Goal: Task Accomplishment & Management: Manage account settings

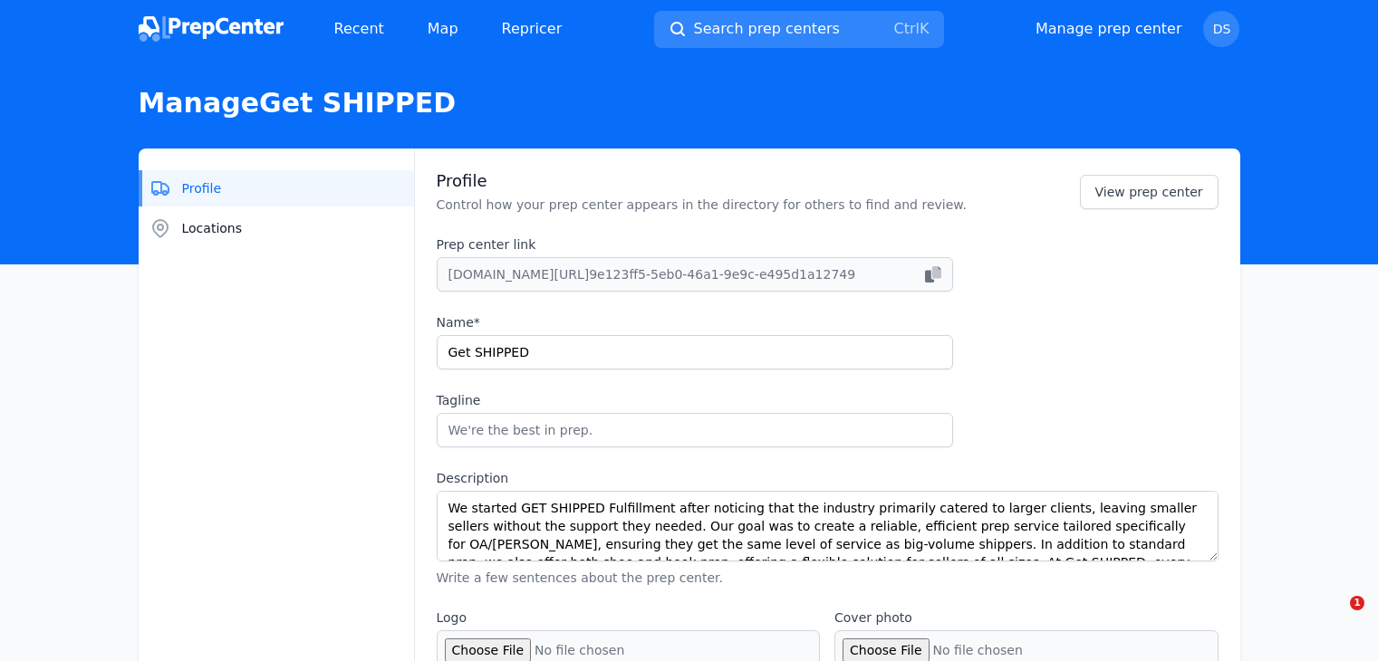
select select "48to72"
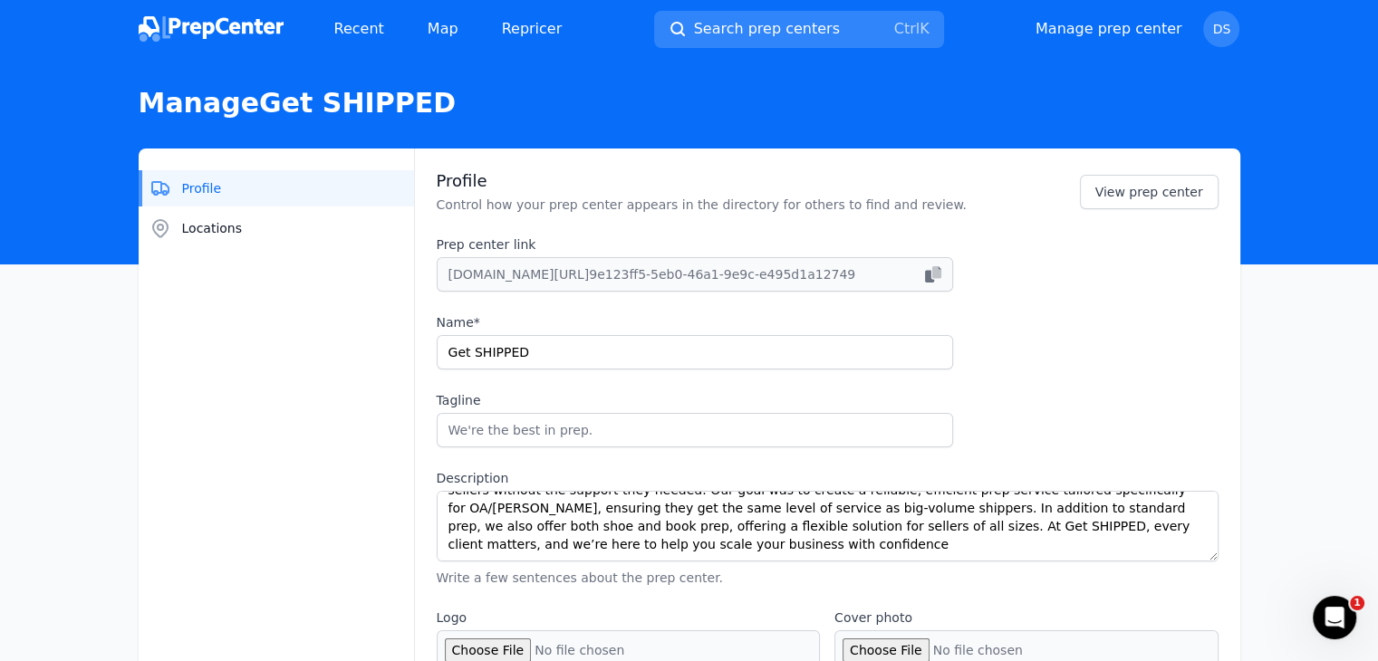
click at [199, 24] on img at bounding box center [211, 28] width 145 height 25
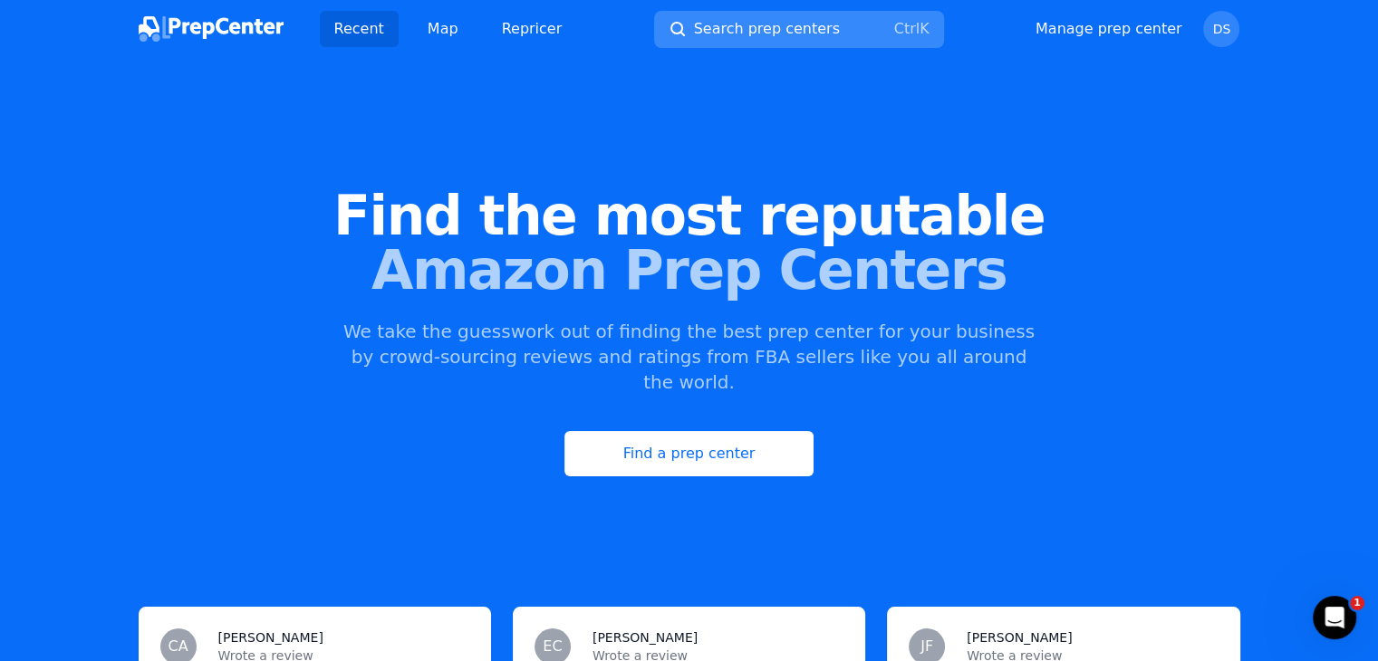
click at [789, 25] on span "Search prep centers" at bounding box center [767, 29] width 146 height 22
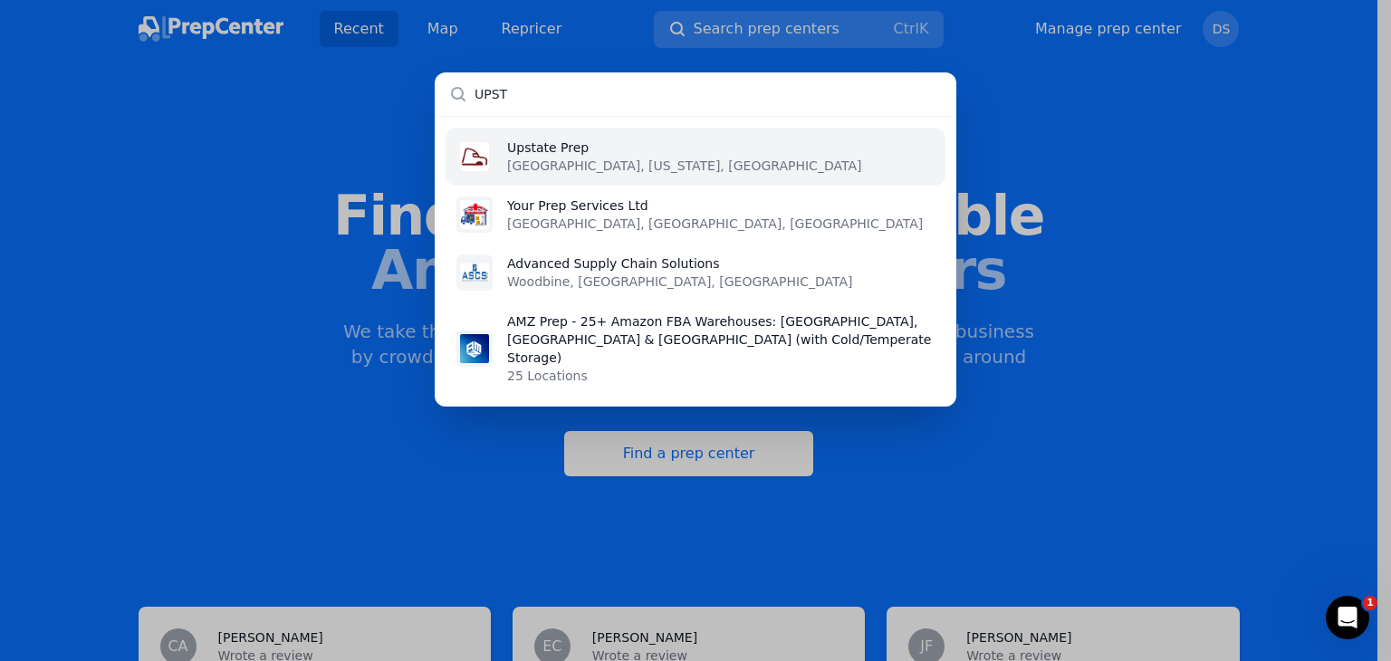
type input "UPST"
click at [758, 137] on li "Upstate Prep FOUNTAIN INN, South Carolina, US" at bounding box center [696, 157] width 500 height 58
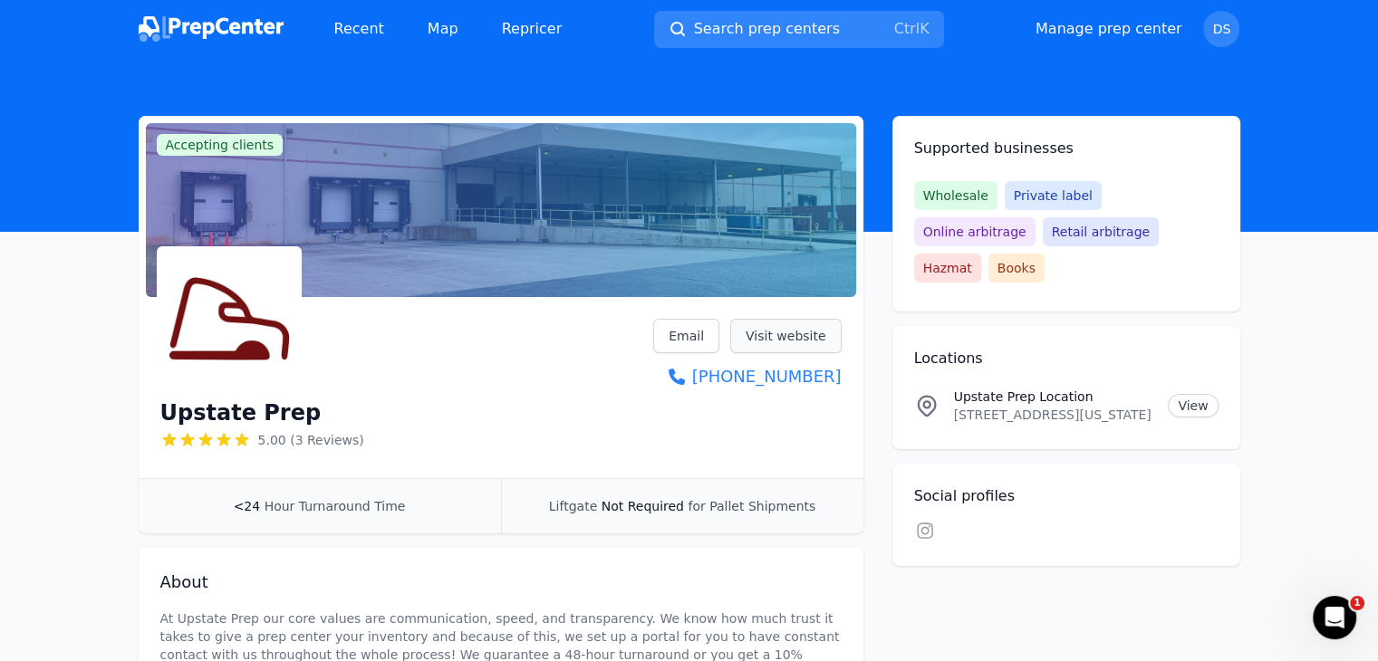
click at [824, 327] on link "Visit website" at bounding box center [785, 336] width 111 height 34
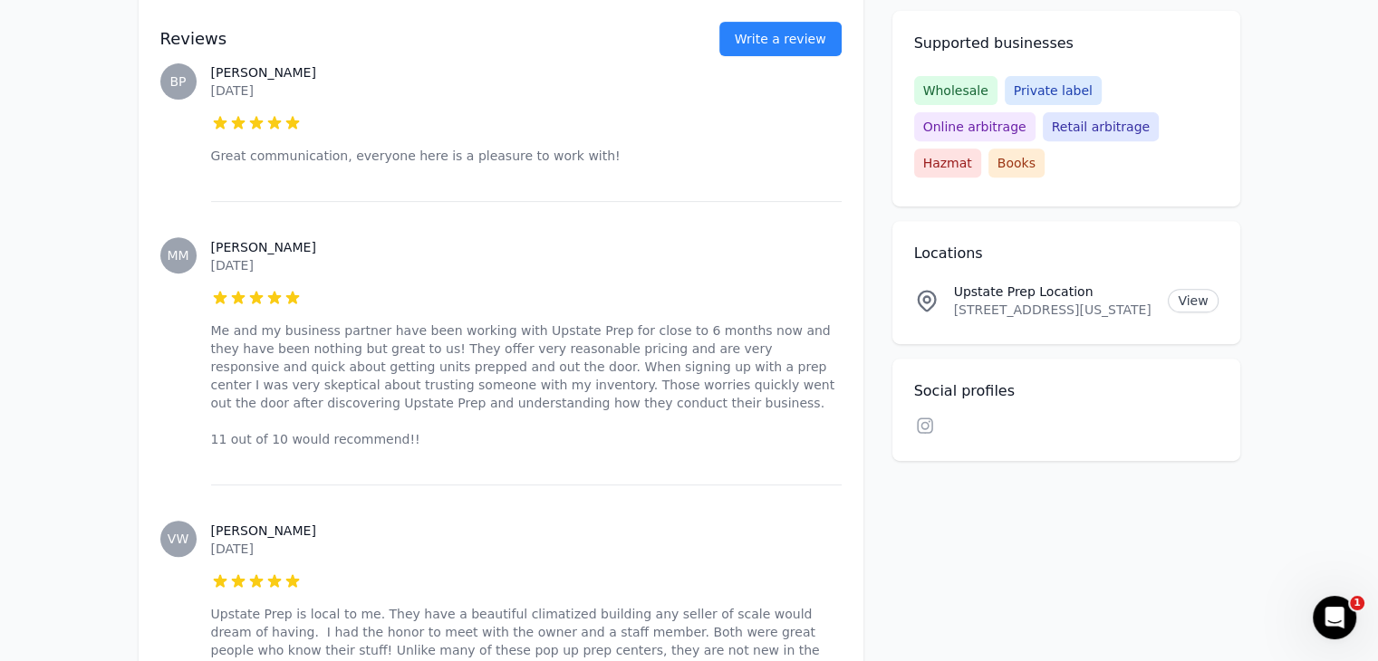
scroll to position [815, 0]
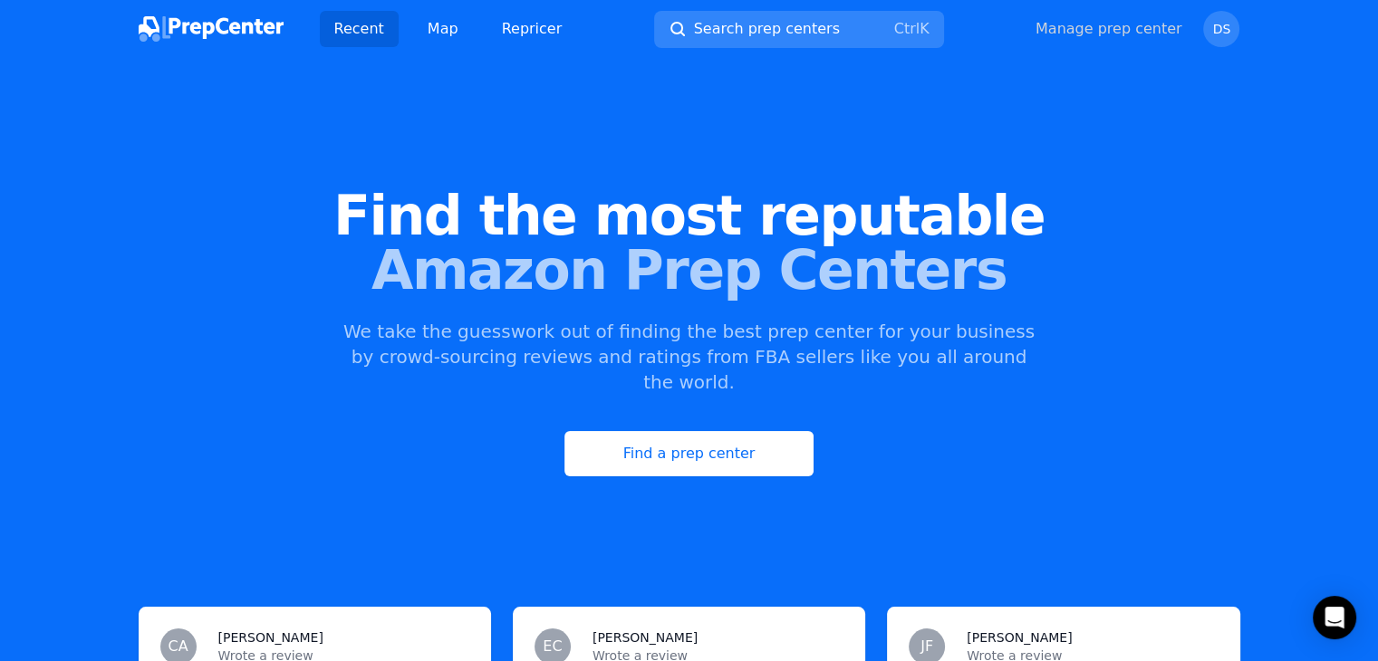
click at [1147, 32] on link "Manage prep center" at bounding box center [1108, 29] width 147 height 22
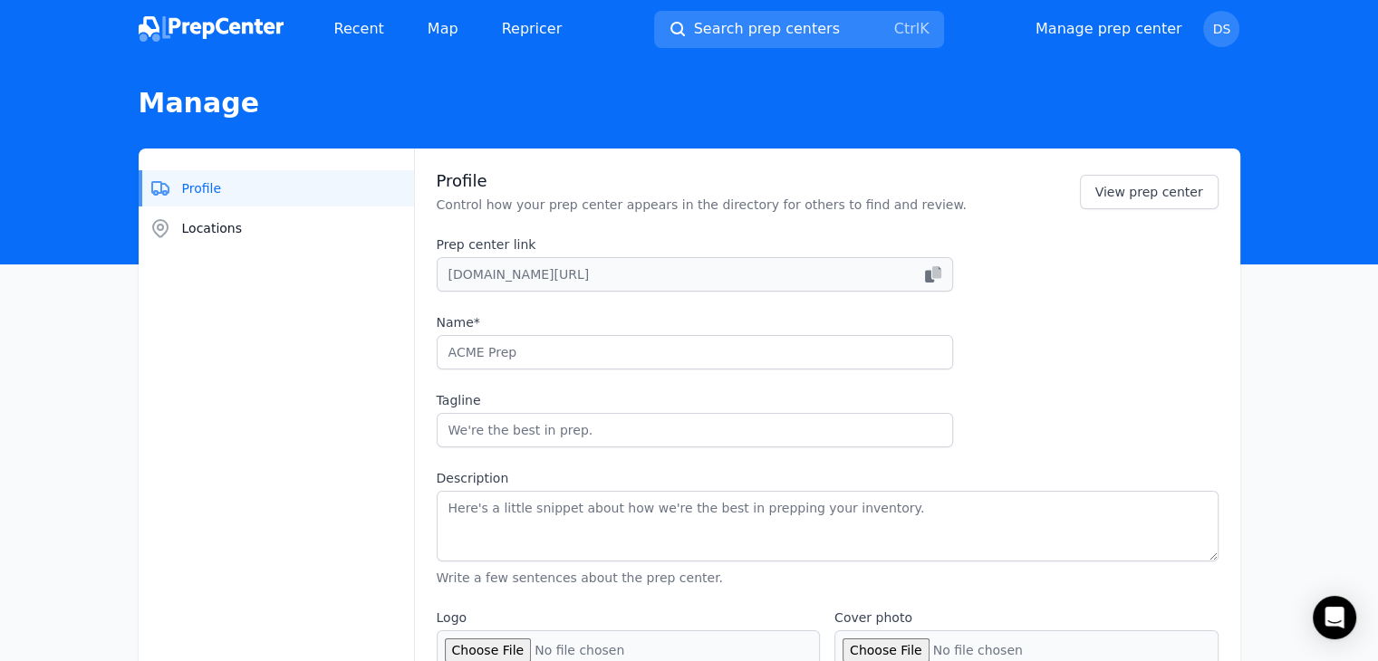
type input "Get SHIPPED"
type textarea "We started GET SHIPPED Fulfillment after noticing that the industry primarily c…"
type input "[URL][DOMAIN_NAME]"
type input "[PHONE_NUMBER]"
type input "[EMAIL_ADDRESS][DOMAIN_NAME]"
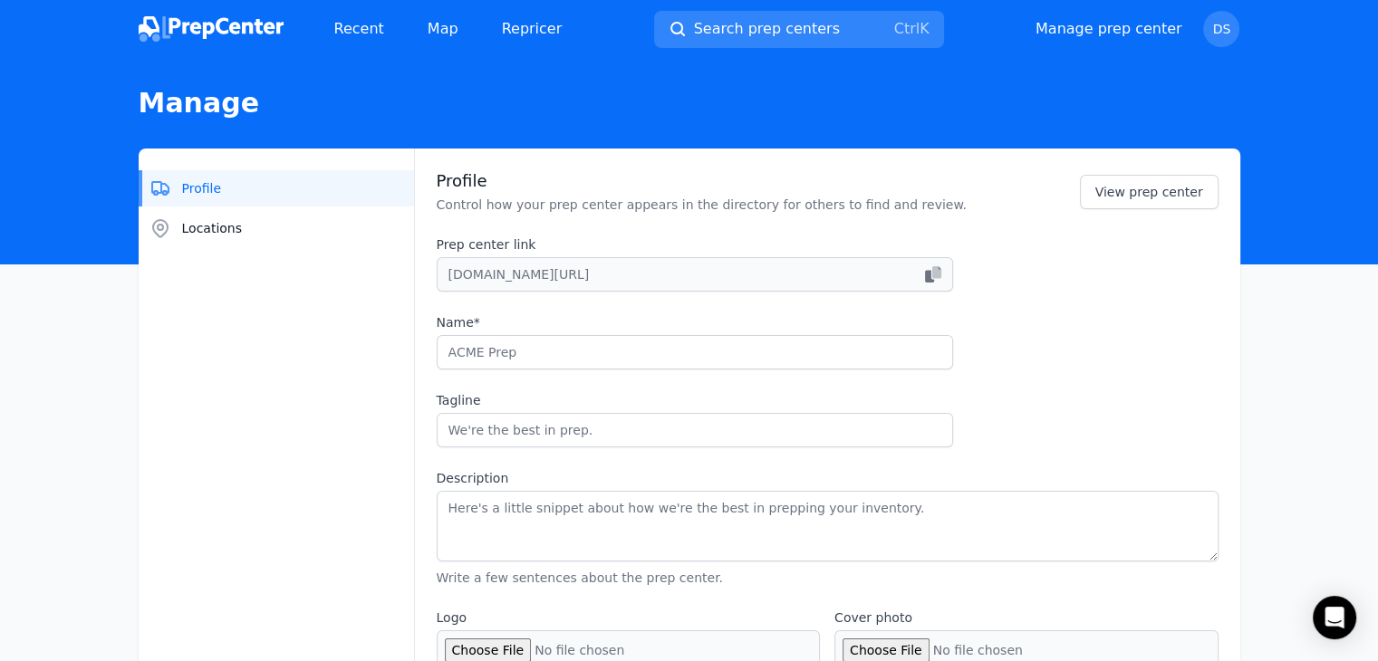
checkbox input "true"
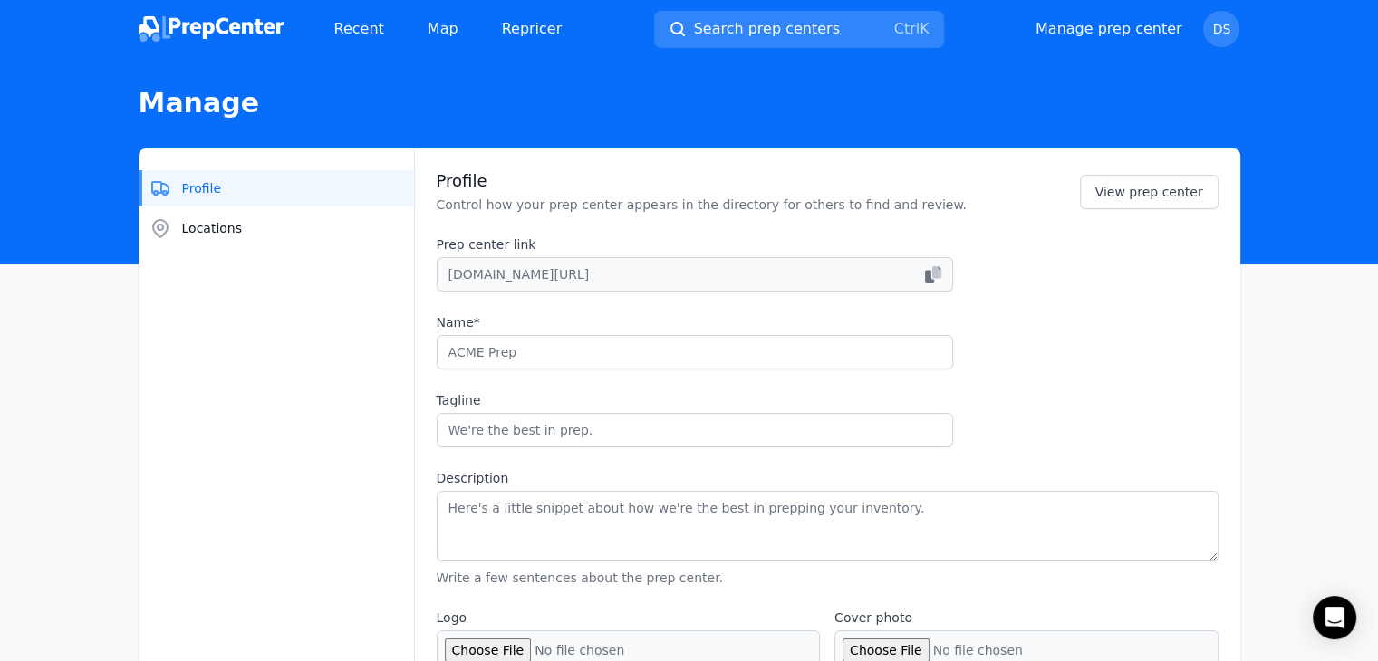
checkbox input "true"
select select "48to72"
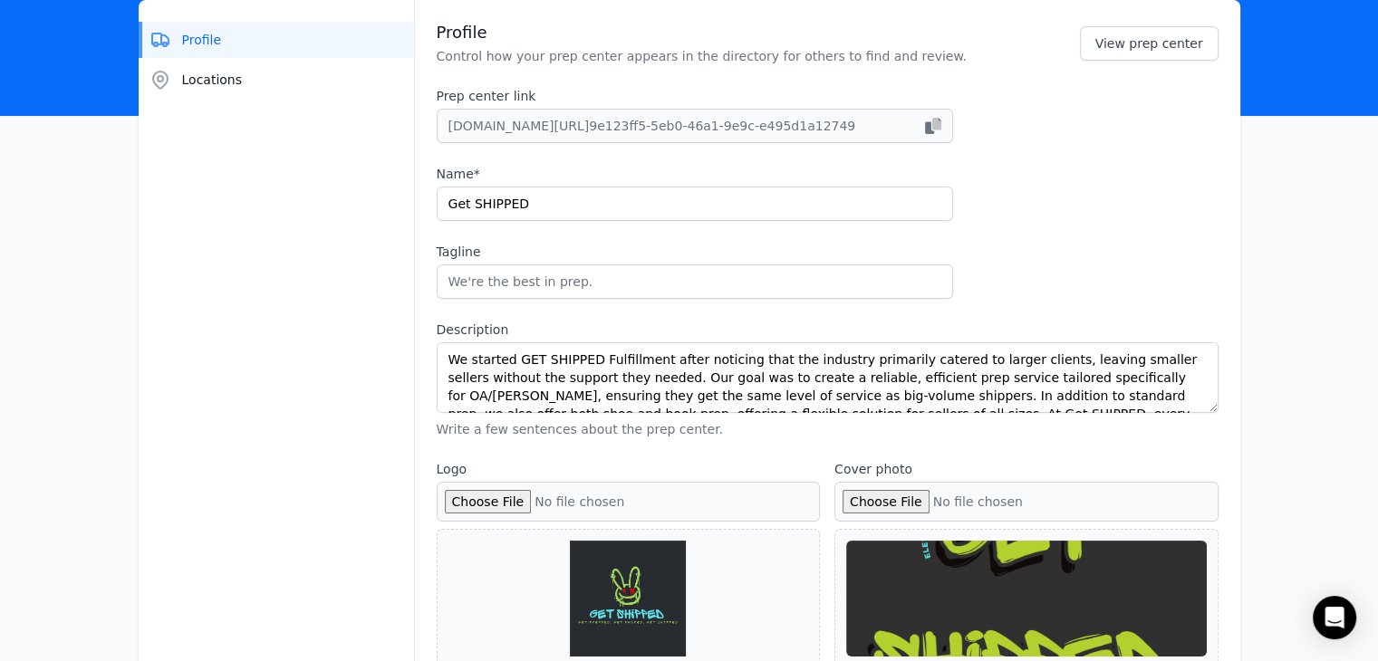
scroll to position [181, 0]
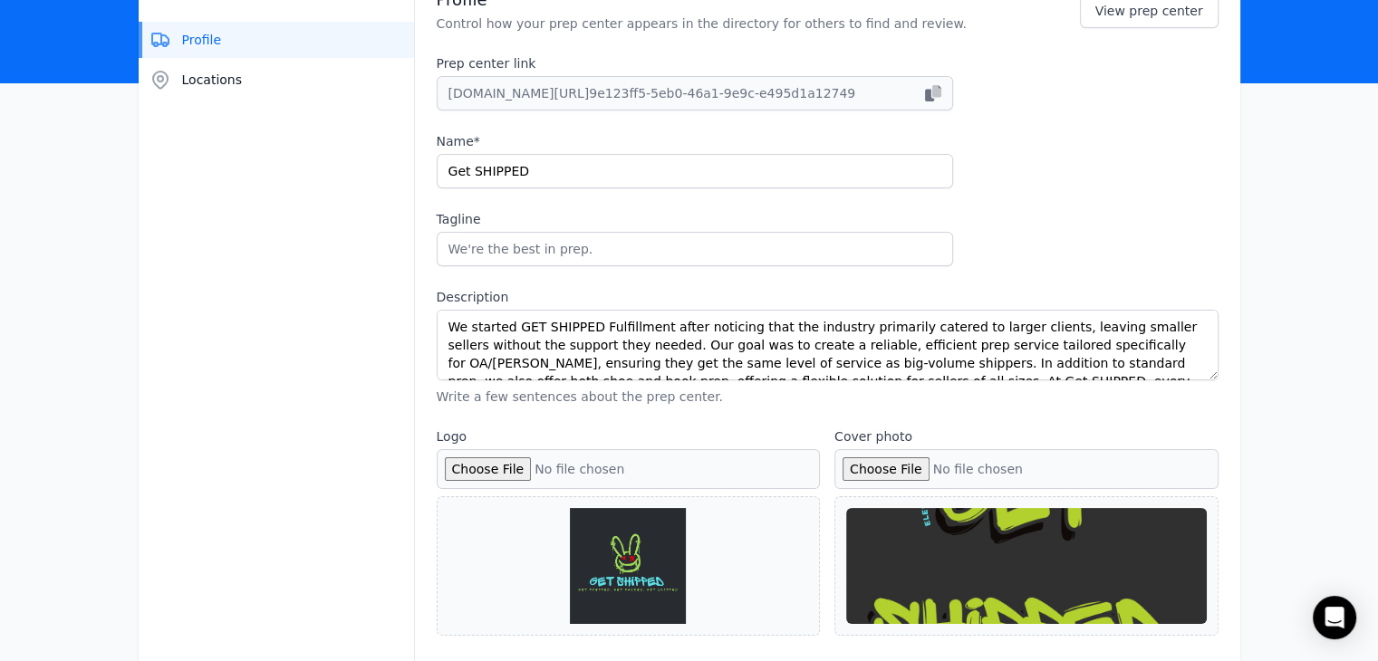
drag, startPoint x: 1217, startPoint y: 332, endPoint x: 1213, endPoint y: 348, distance: 16.0
click at [1213, 348] on div "Profile Control how your prep center appears in the directory for others to fin…" at bounding box center [827, 643] width 825 height 1353
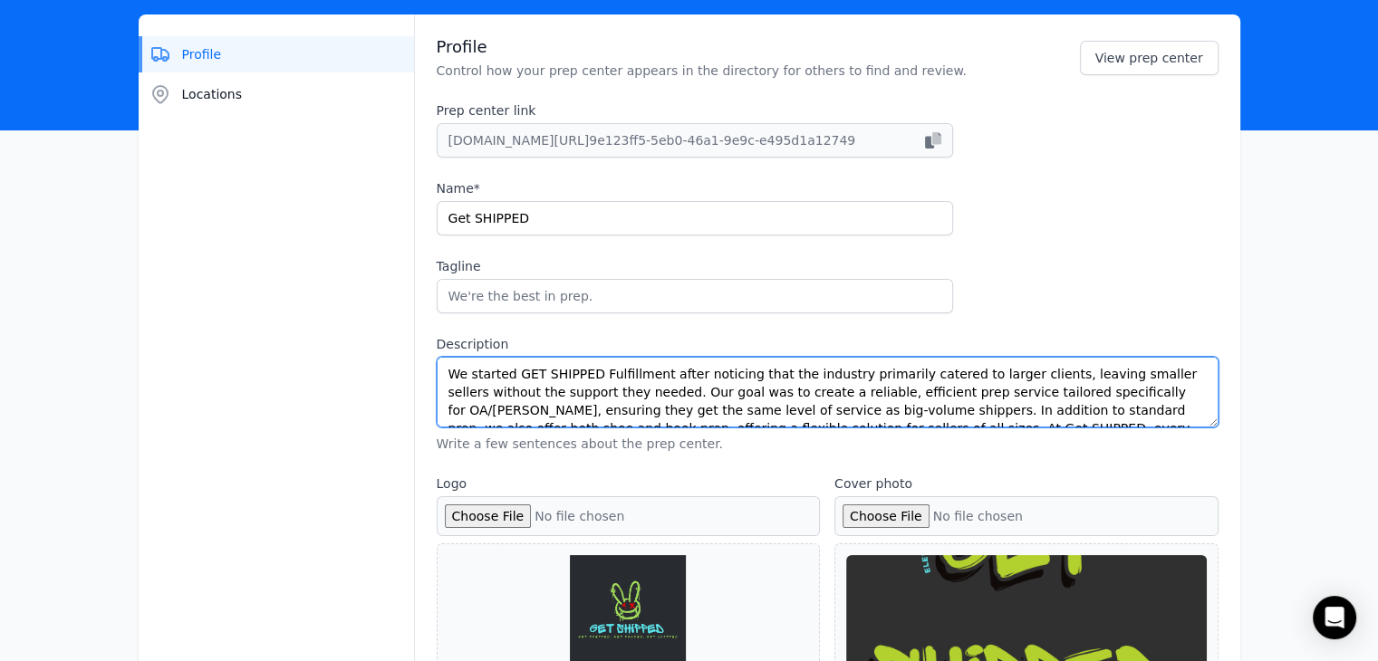
scroll to position [91, 0]
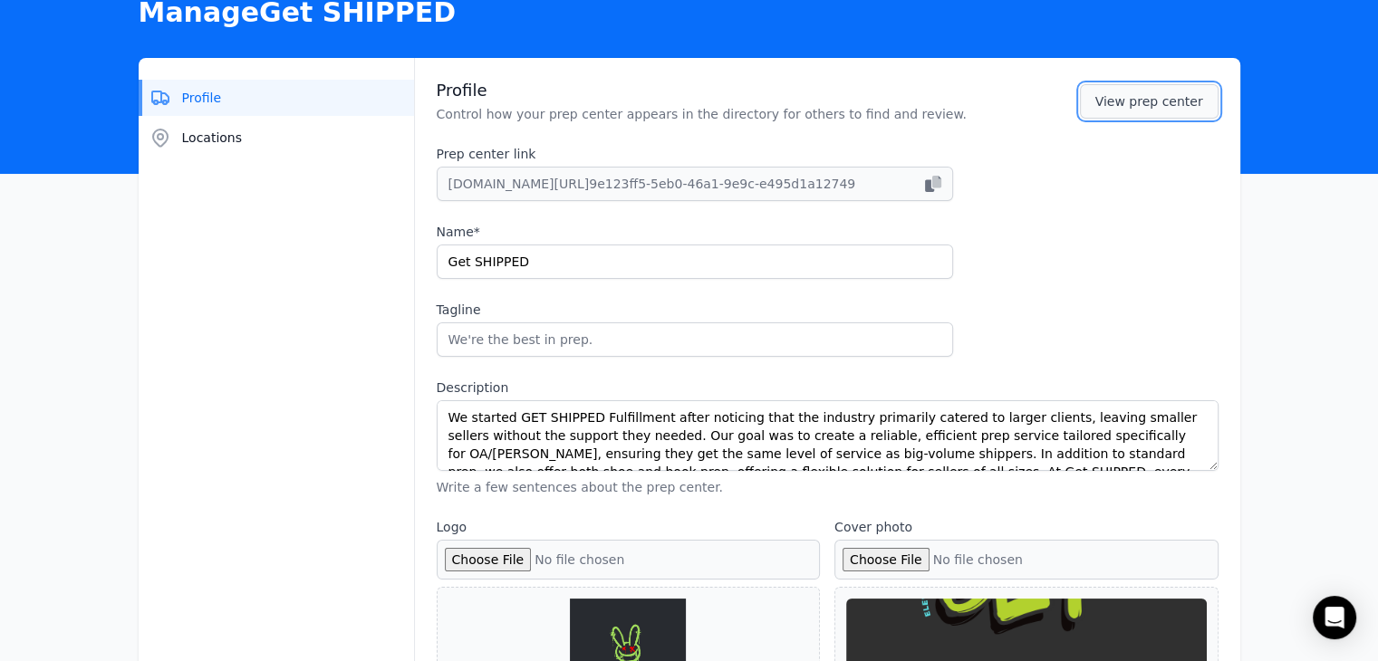
click at [1117, 100] on link "View prep center" at bounding box center [1149, 101] width 139 height 34
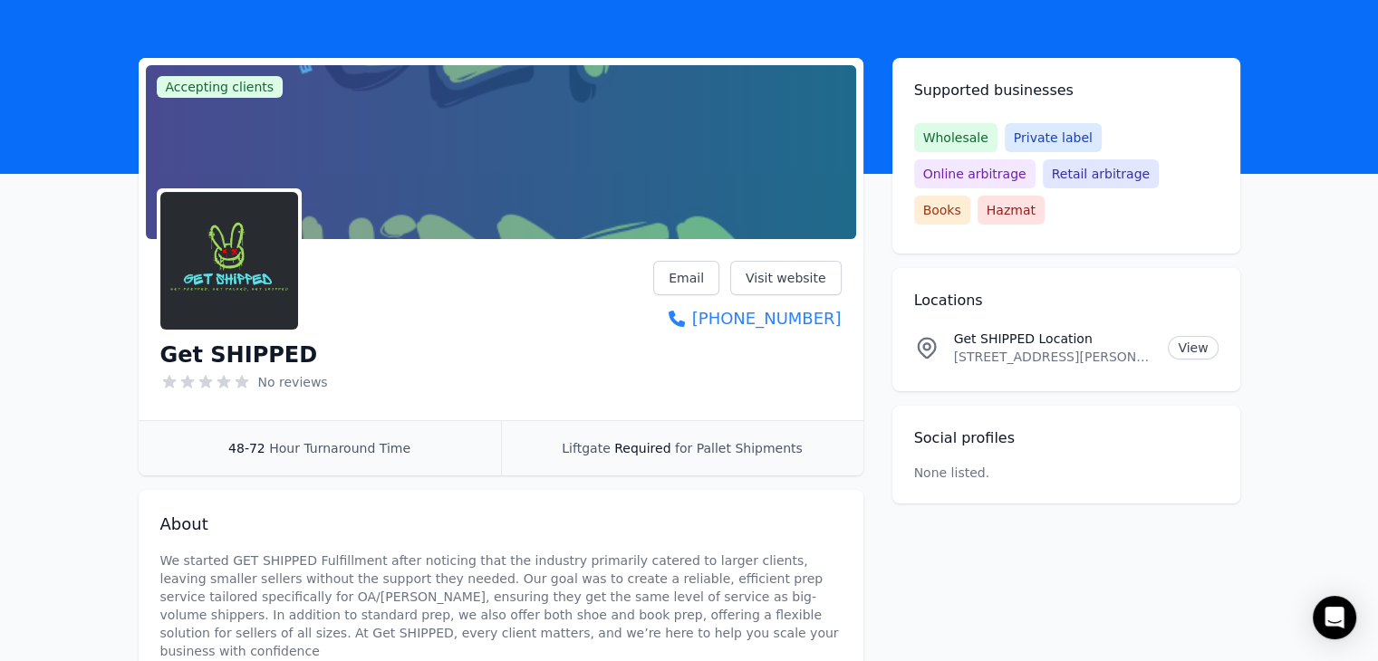
scroll to position [91, 0]
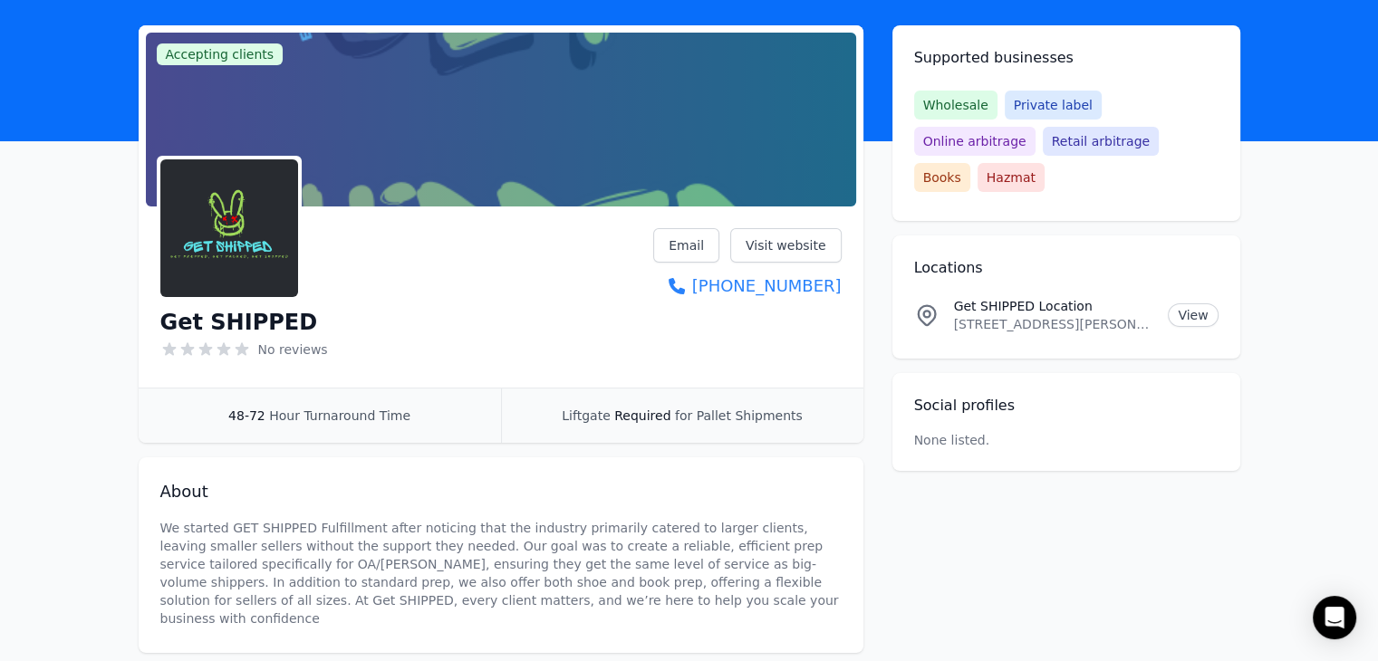
click at [635, 424] on div "Liftgate Required for Pallet Shipments" at bounding box center [682, 416] width 362 height 54
click at [658, 416] on span "Required" at bounding box center [642, 415] width 56 height 14
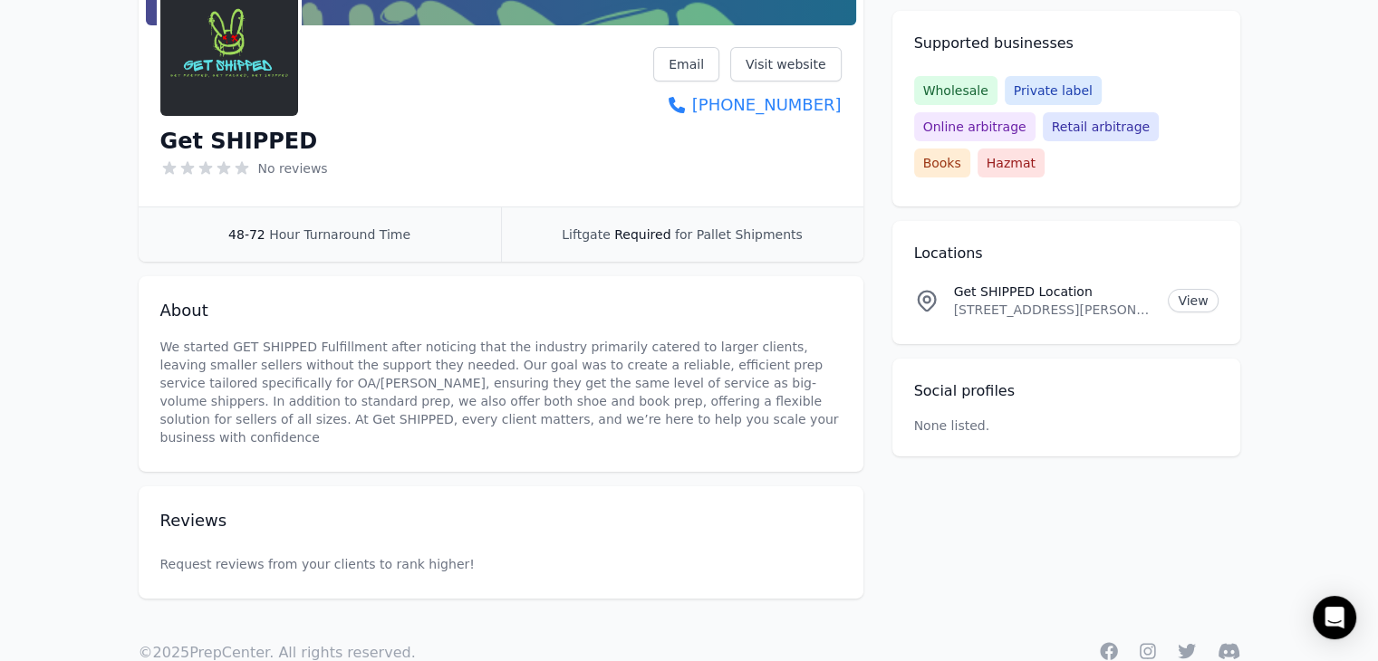
scroll to position [300, 0]
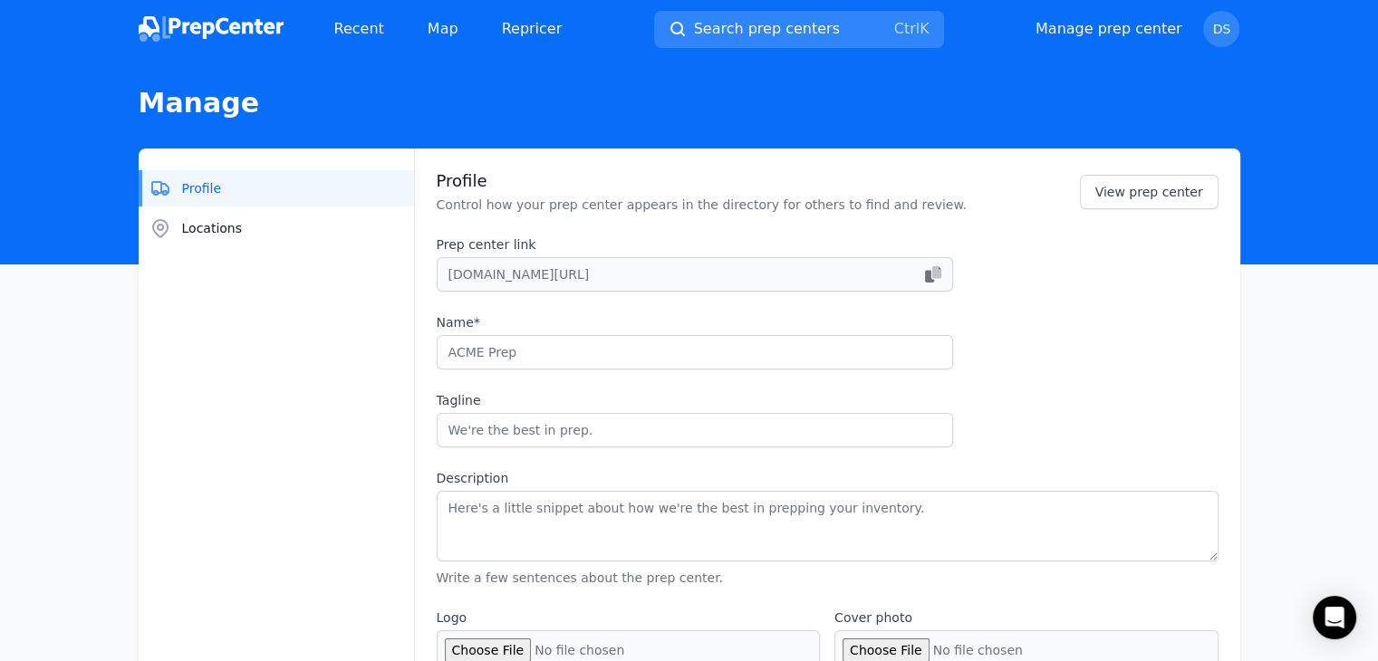
type input "Get SHIPPED"
type textarea "We started GET SHIPPED Fulfillment after noticing that the industry primarily c…"
type input "[URL][DOMAIN_NAME]"
type input "[PHONE_NUMBER]"
type input "[EMAIL_ADDRESS][DOMAIN_NAME]"
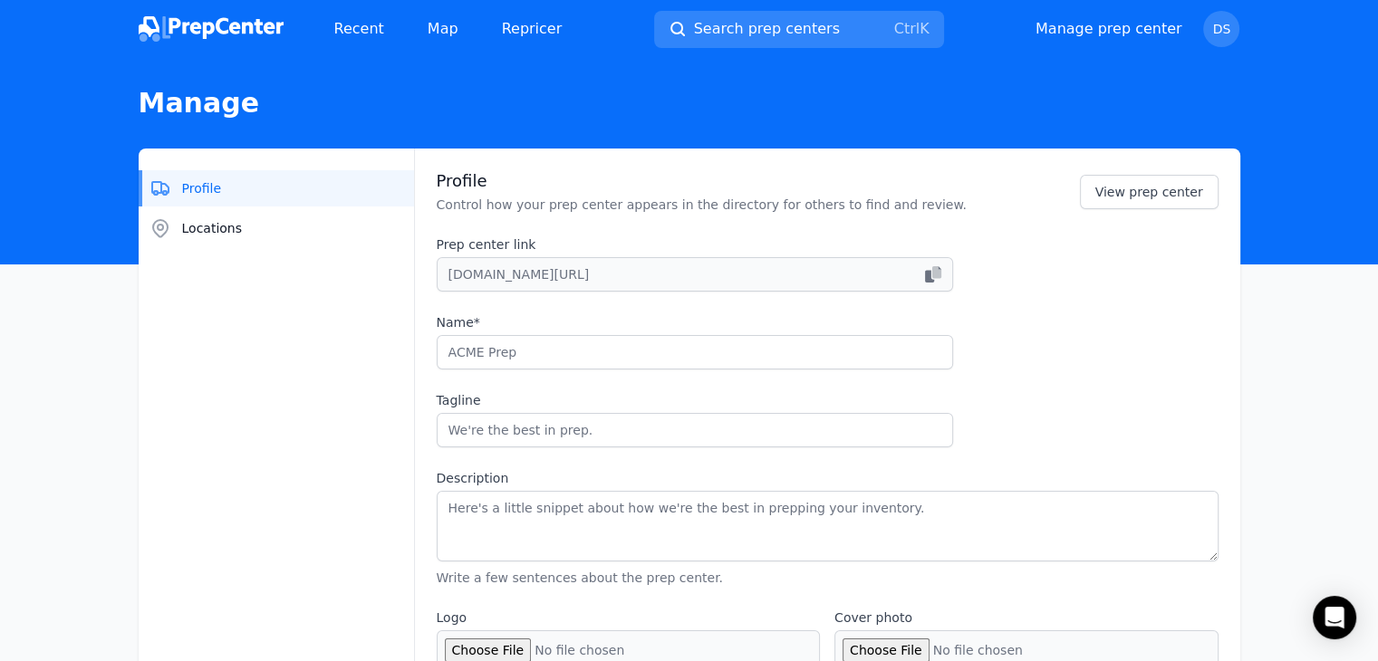
checkbox input "true"
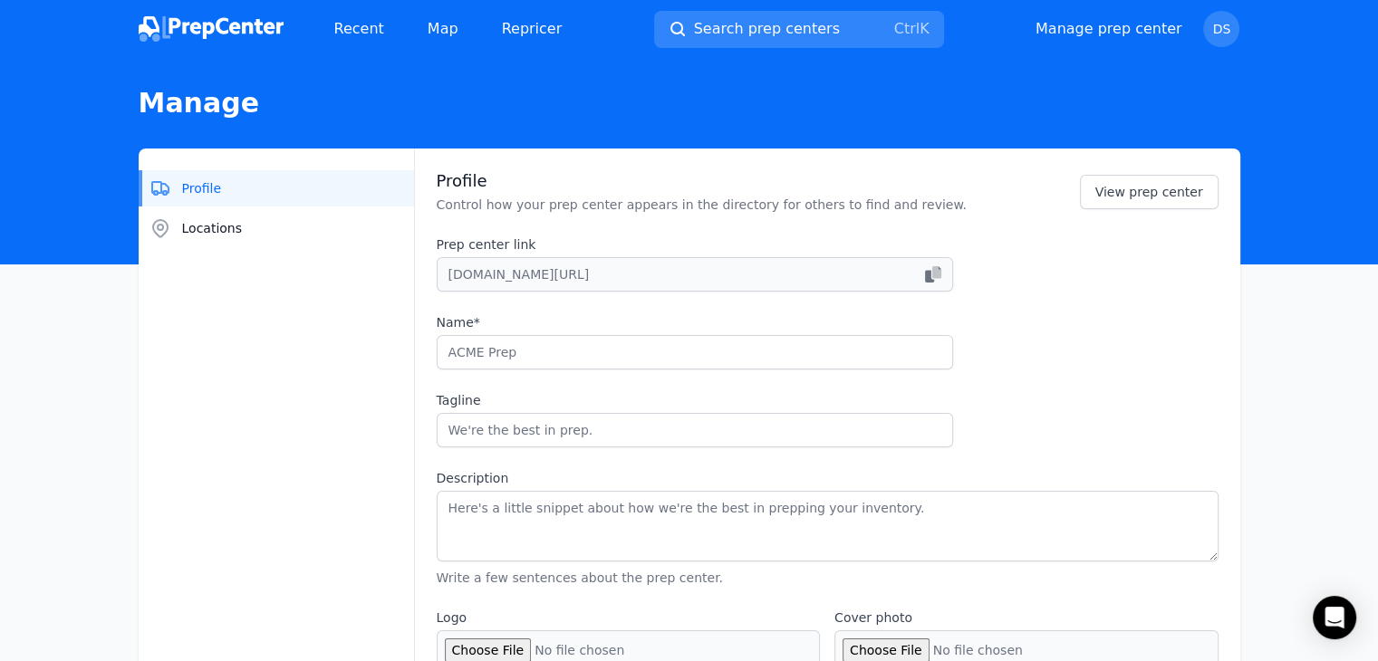
checkbox input "true"
select select "48to72"
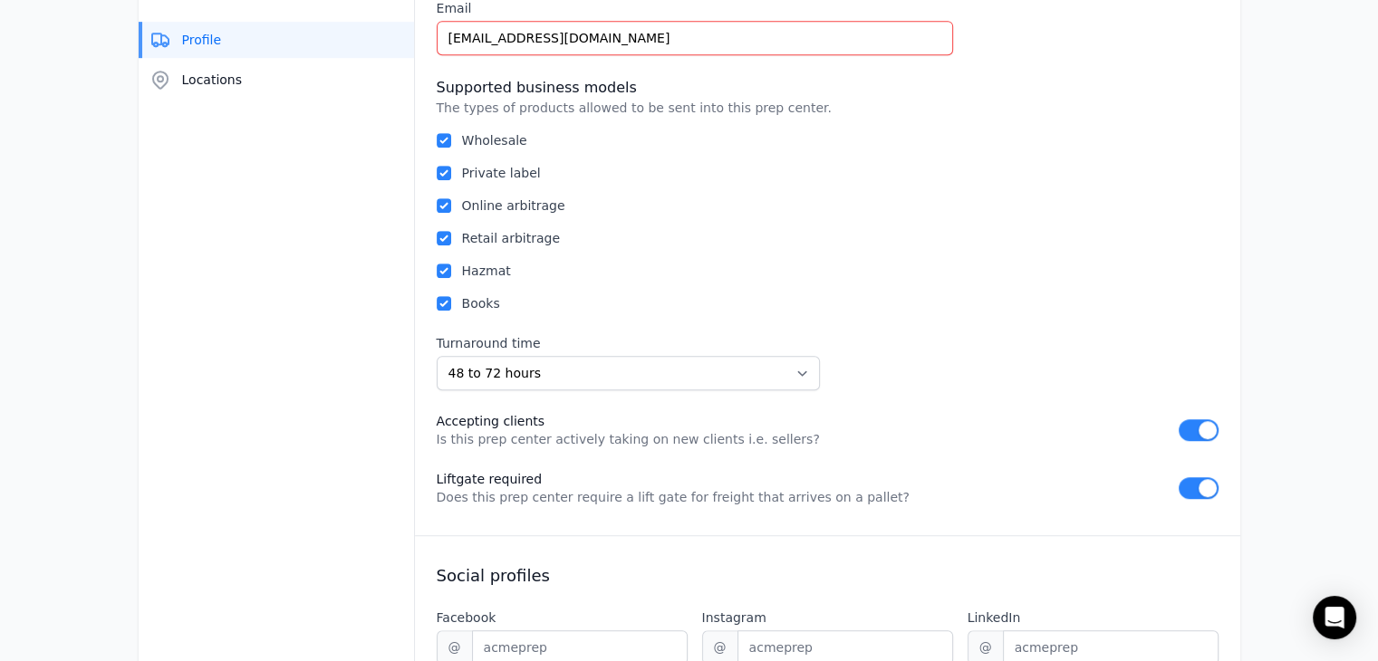
scroll to position [996, 0]
click at [1215, 483] on button "button" at bounding box center [1198, 487] width 40 height 22
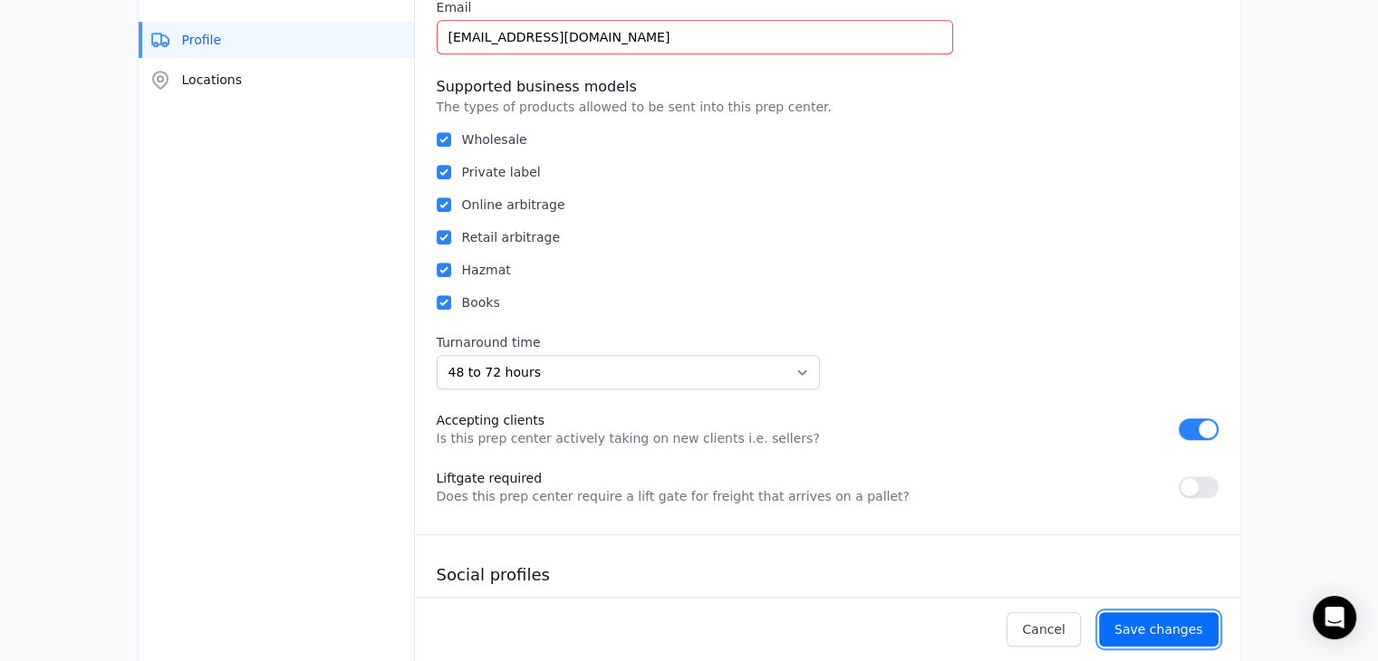
click at [1176, 629] on div "Save changes" at bounding box center [1158, 629] width 89 height 18
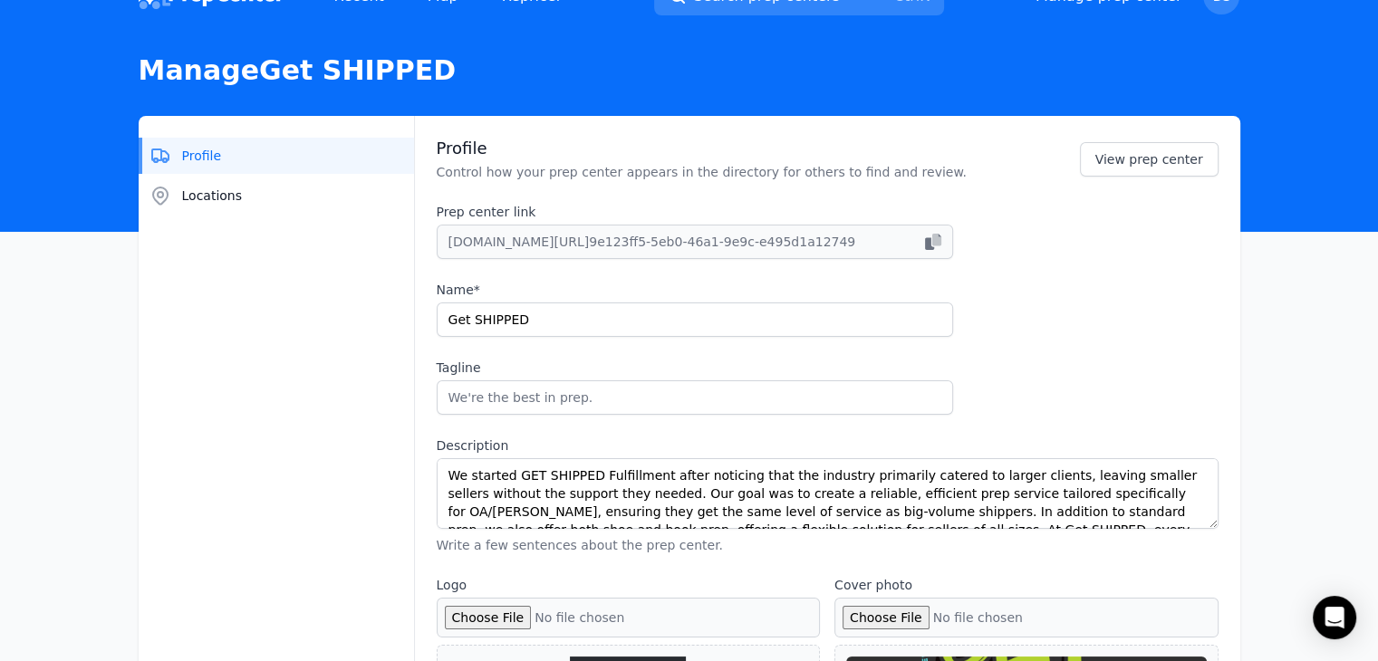
scroll to position [0, 0]
